Goal: Task Accomplishment & Management: Manage account settings

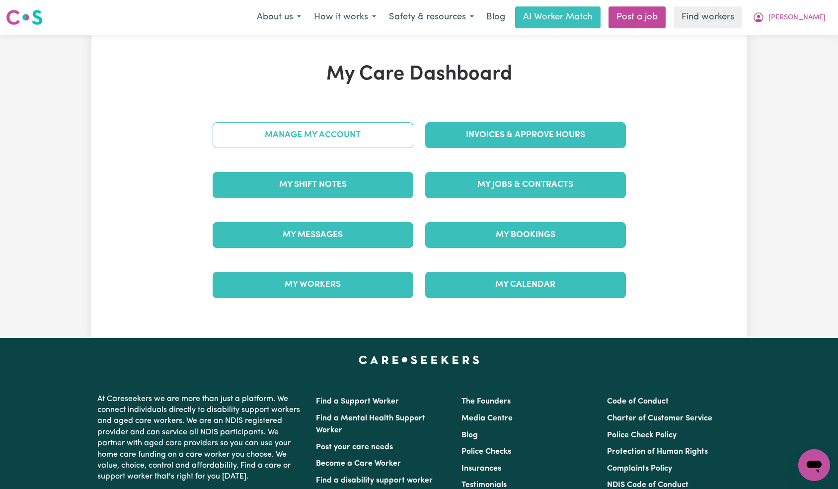
click at [366, 144] on div "Manage My Account" at bounding box center [313, 135] width 213 height 50
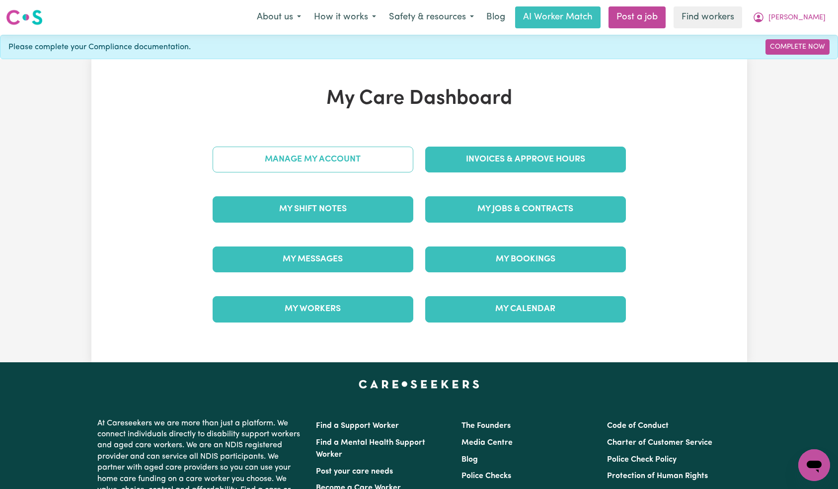
click at [366, 165] on link "Manage My Account" at bounding box center [313, 159] width 201 height 26
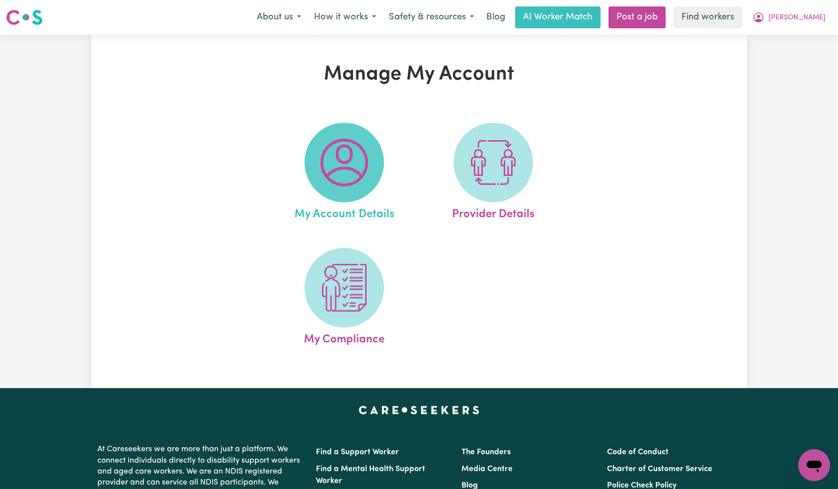
click at [361, 164] on img at bounding box center [344, 163] width 48 height 48
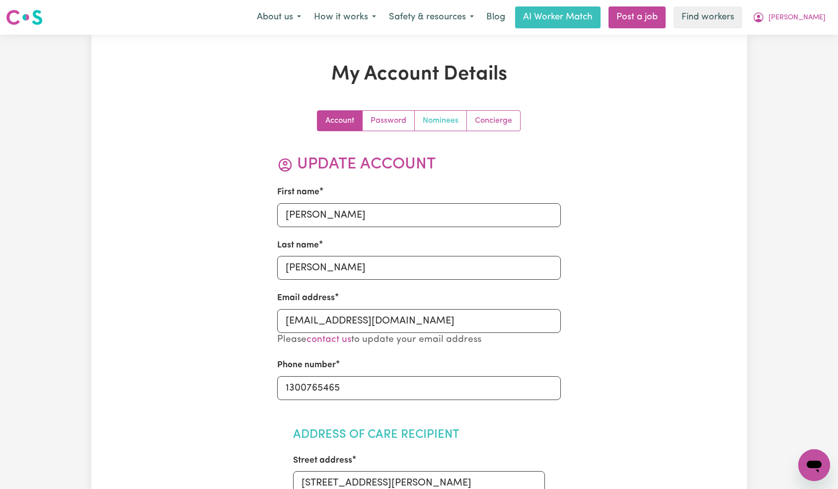
click at [446, 117] on link "Nominees" at bounding box center [441, 121] width 52 height 20
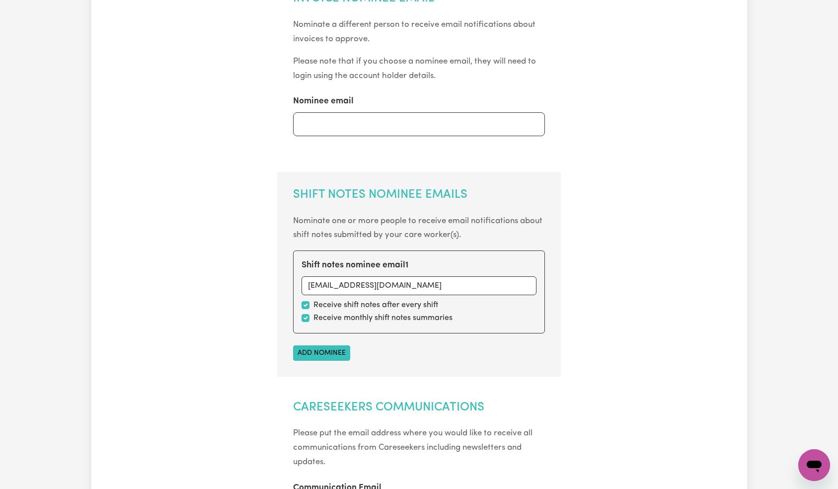
scroll to position [414, 0]
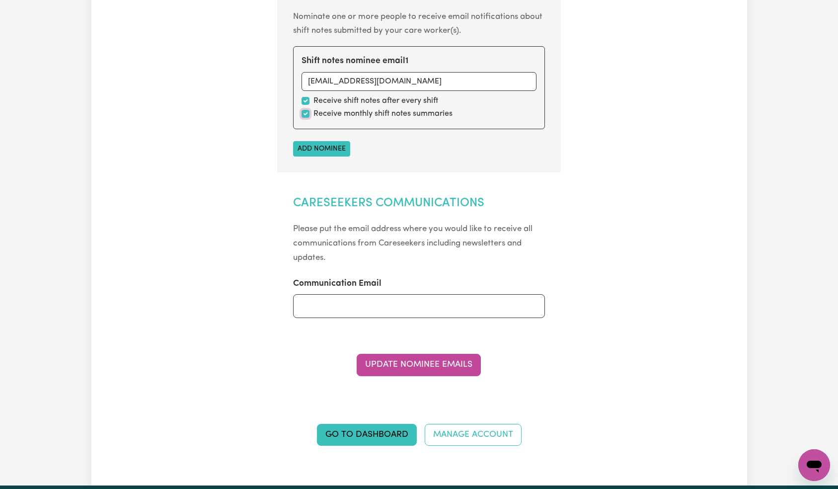
click at [306, 116] on input "checkbox" at bounding box center [305, 114] width 8 height 8
checkbox input "false"
click at [410, 366] on button "Update Nominee Emails" at bounding box center [419, 365] width 124 height 22
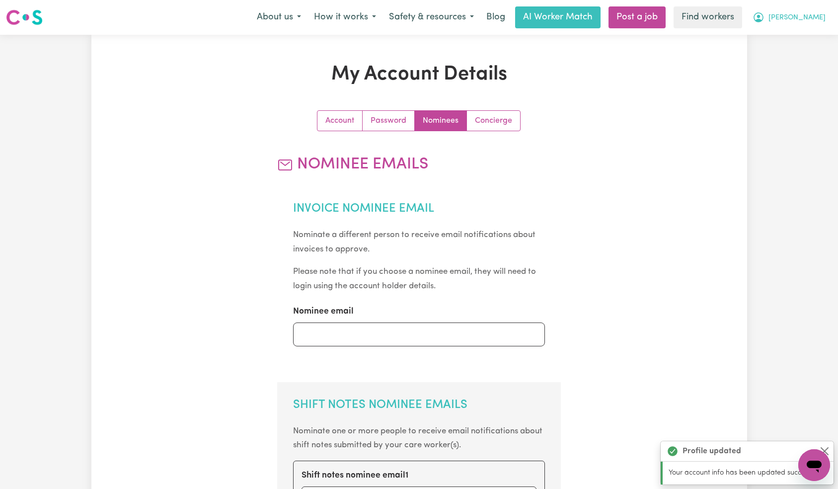
click at [817, 11] on button "[PERSON_NAME]" at bounding box center [789, 17] width 86 height 21
click at [805, 56] on link "Logout" at bounding box center [792, 57] width 78 height 19
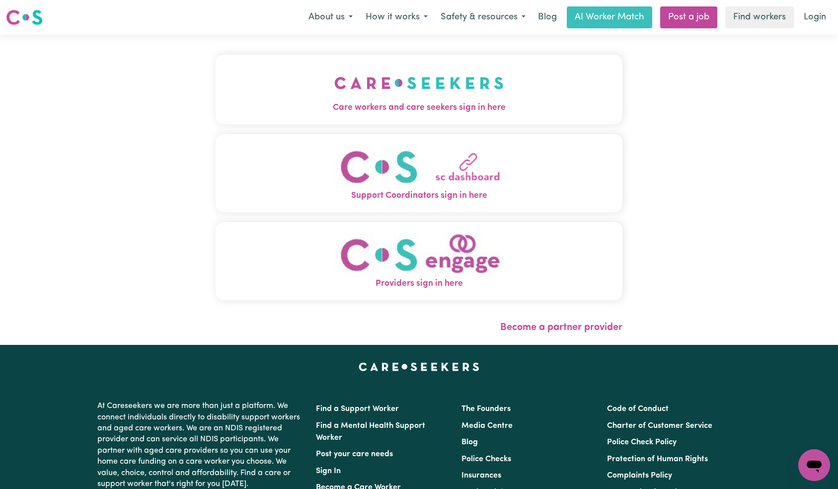
click at [334, 86] on img "Care workers and care seekers sign in here" at bounding box center [418, 83] width 169 height 37
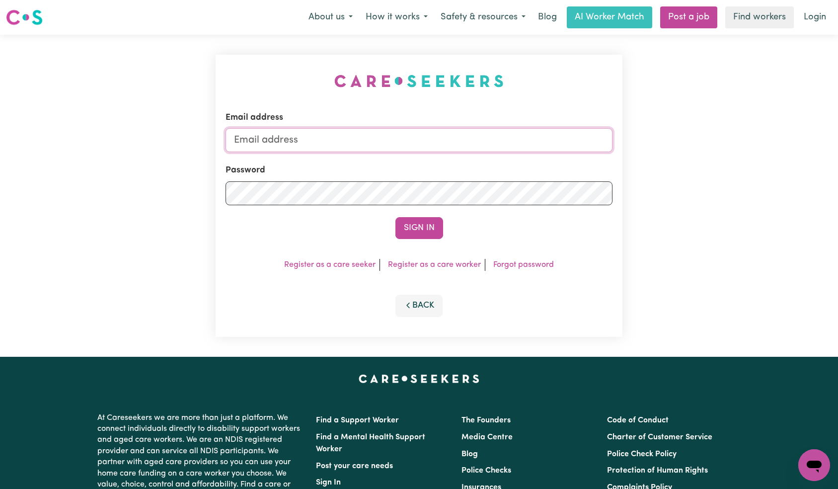
click at [411, 145] on input "Email address" at bounding box center [418, 140] width 387 height 24
paste input "[EMAIL_ADDRESS][DOMAIN_NAME]"
type input "[EMAIL_ADDRESS][DOMAIN_NAME]"
click at [424, 233] on button "Sign In" at bounding box center [419, 228] width 48 height 22
